Goal: Register for event/course

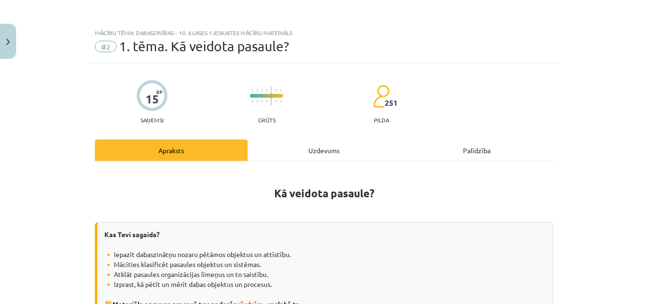
scroll to position [807, 0]
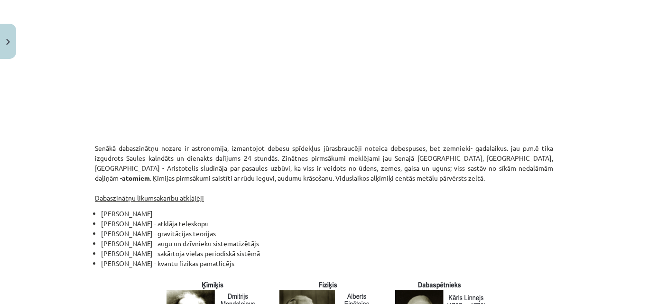
drag, startPoint x: 106, startPoint y: 109, endPoint x: 83, endPoint y: 121, distance: 25.5
click at [106, 109] on p at bounding box center [324, 50] width 458 height 173
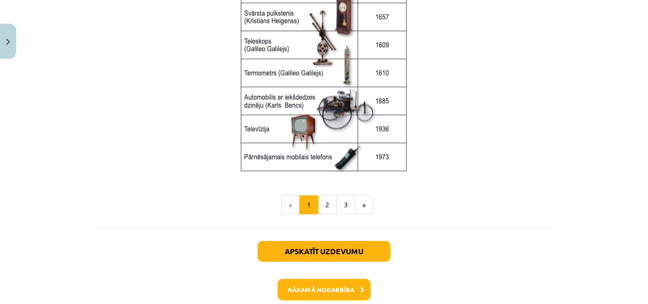
scroll to position [1305, 0]
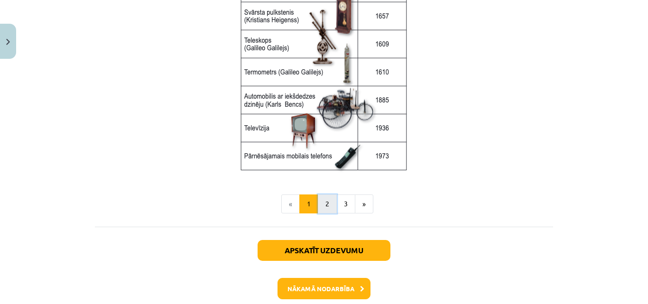
click at [327, 202] on button "2" at bounding box center [327, 204] width 19 height 19
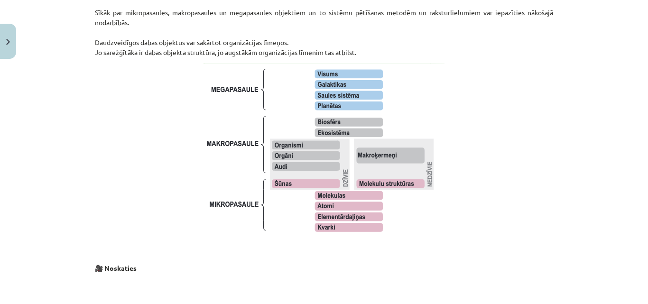
scroll to position [692, 0]
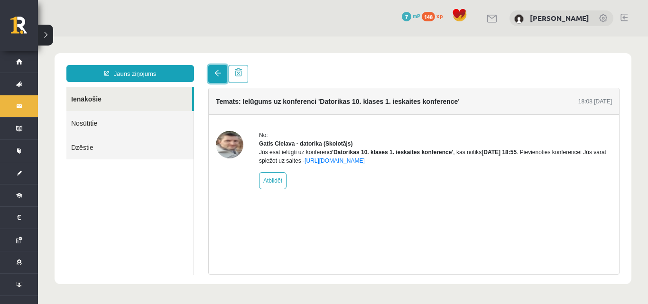
click at [214, 78] on link at bounding box center [217, 74] width 19 height 18
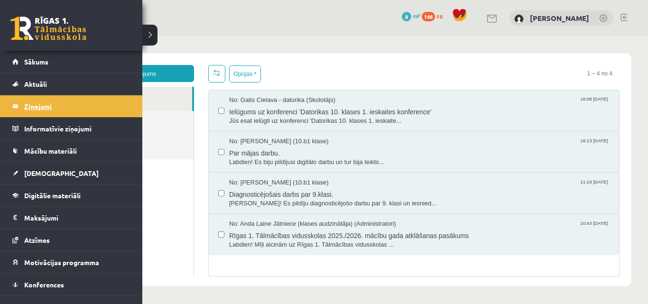
click at [29, 114] on legend "Ziņojumi 0" at bounding box center [77, 106] width 106 height 22
click at [49, 287] on span "Konferences" at bounding box center [44, 284] width 40 height 9
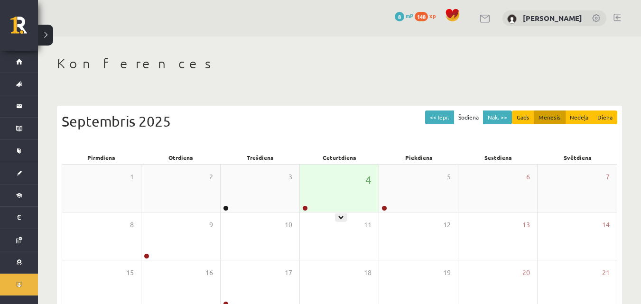
click at [343, 196] on div "4" at bounding box center [339, 188] width 79 height 47
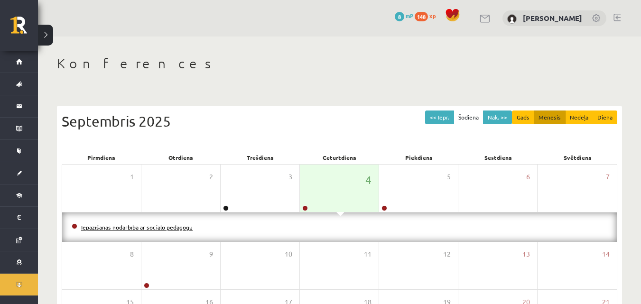
click at [116, 228] on link "Iepazīšanās nodarbība ar sociālo pedagogu" at bounding box center [137, 228] width 112 height 8
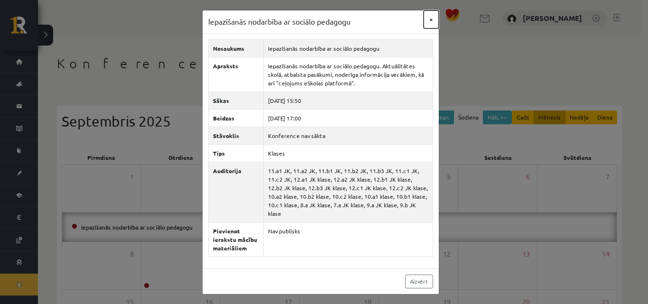
click at [431, 20] on button "×" at bounding box center [431, 19] width 15 height 18
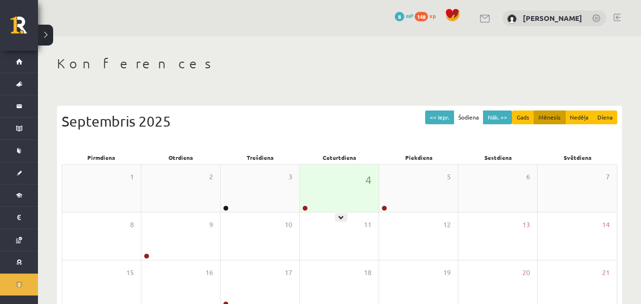
click at [343, 201] on div "4" at bounding box center [339, 188] width 79 height 47
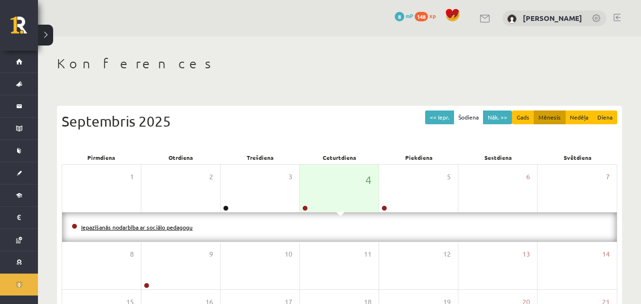
click at [160, 228] on link "Iepazīšanās nodarbība ar sociālo pedagogu" at bounding box center [137, 228] width 112 height 8
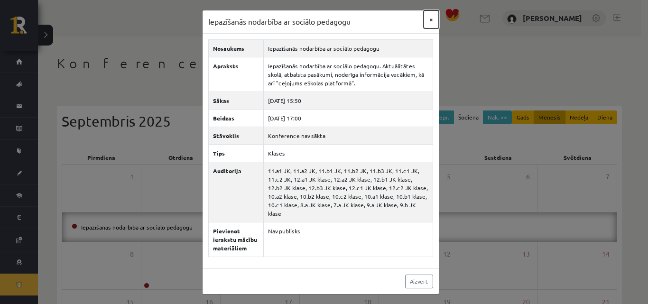
click at [430, 17] on button "×" at bounding box center [431, 19] width 15 height 18
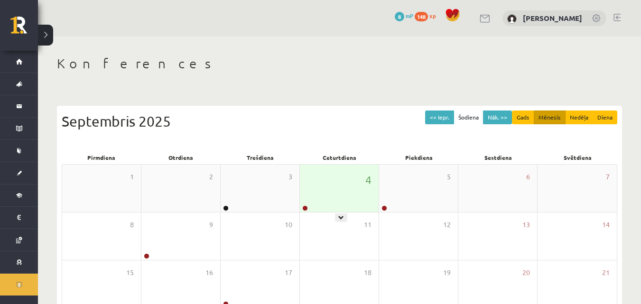
click at [342, 215] on icon at bounding box center [341, 218] width 6 height 6
click at [339, 202] on div "4" at bounding box center [339, 188] width 79 height 47
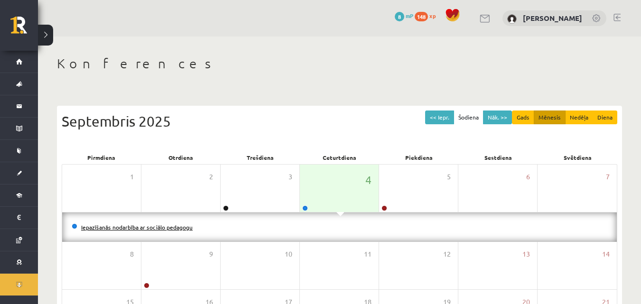
click at [183, 229] on link "Iepazīšanās nodarbība ar sociālo pedagogu" at bounding box center [137, 228] width 112 height 8
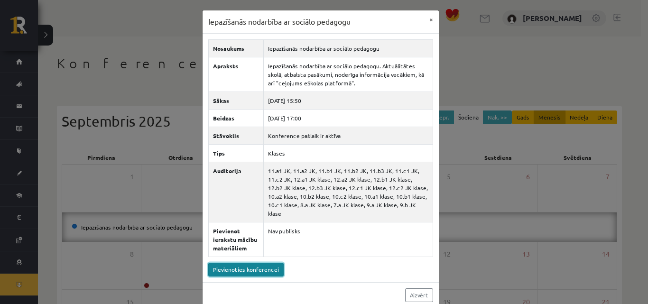
click at [241, 263] on link "Pievienoties konferencei" at bounding box center [245, 270] width 75 height 14
